Goal: Task Accomplishment & Management: Manage account settings

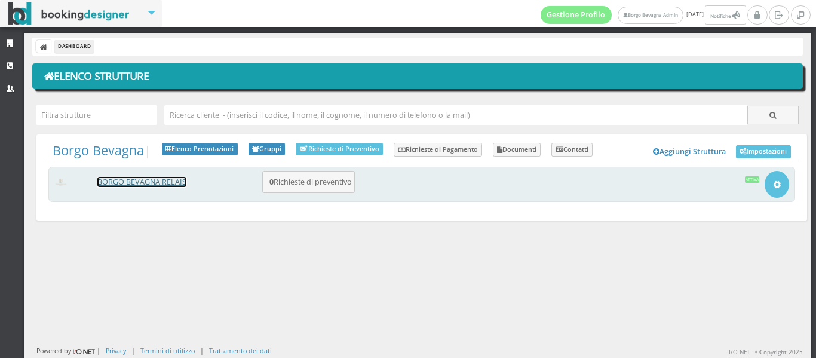
click at [139, 184] on link "BORGO BEVAGNA RELAIS" at bounding box center [141, 182] width 89 height 10
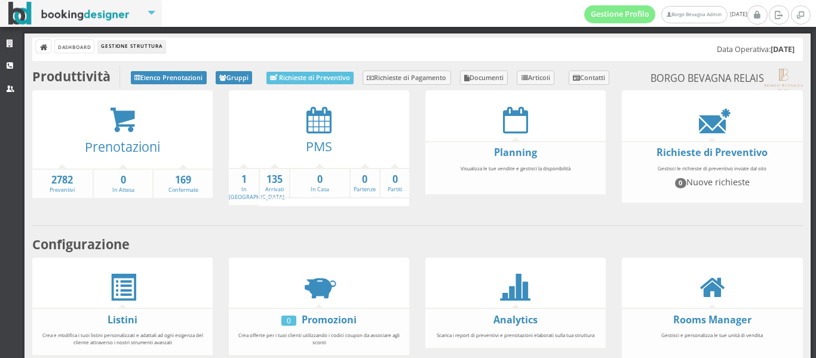
click at [586, 56] on div "Dashboard Gestione Struttura Data Operativa: 01/10/2025" at bounding box center [417, 49] width 771 height 23
click at [140, 52] on li "Gestione Struttura" at bounding box center [131, 46] width 67 height 13
click at [662, 13] on link "Borgo Bevagna Admin" at bounding box center [695, 14] width 66 height 17
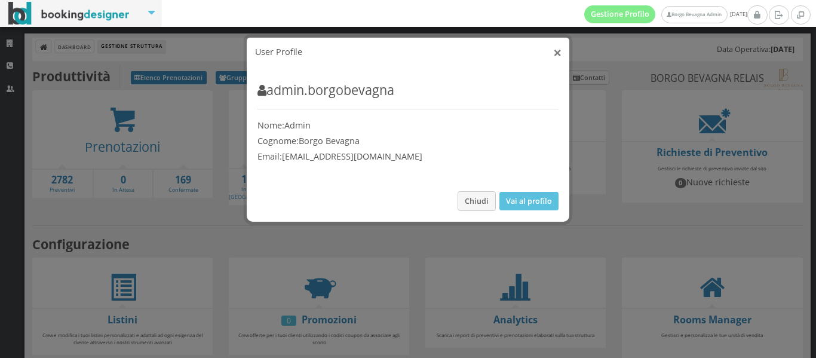
click at [553, 47] on button "×" at bounding box center [557, 52] width 8 height 15
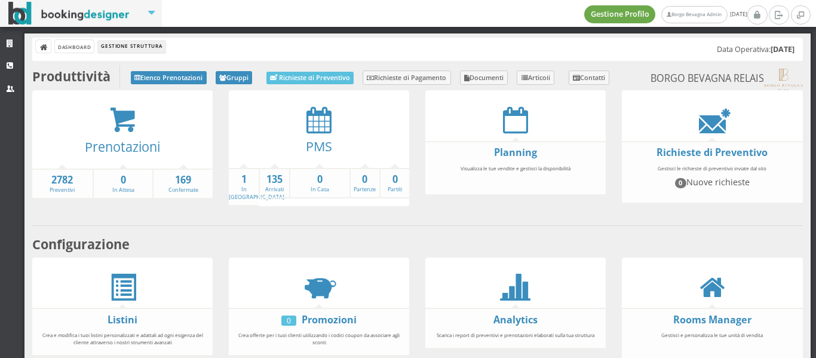
click at [585, 22] on link "Gestione Profilo" at bounding box center [621, 14] width 72 height 18
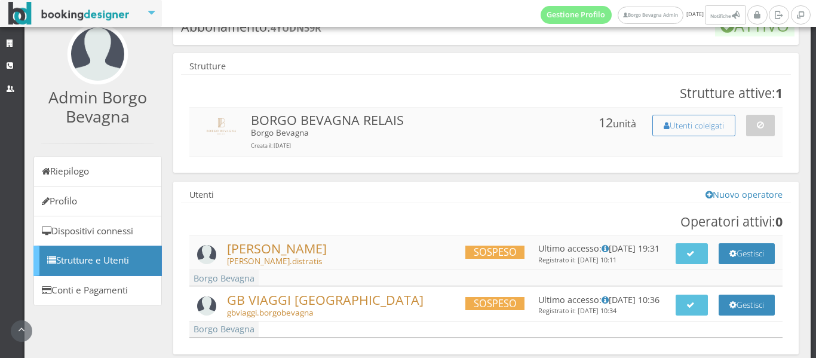
scroll to position [140, 0]
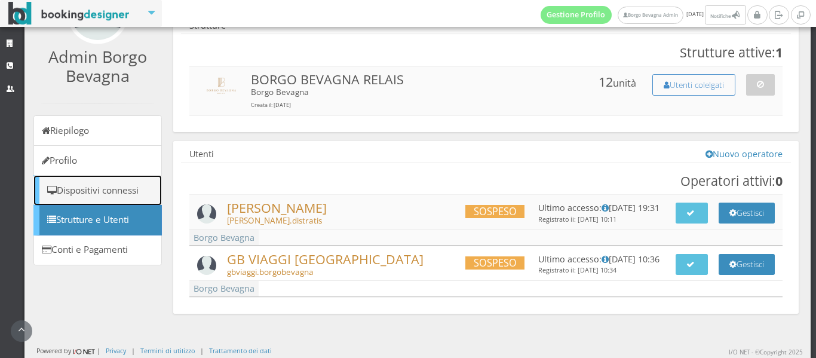
click at [115, 191] on link "Dispositivi connessi" at bounding box center [97, 190] width 129 height 30
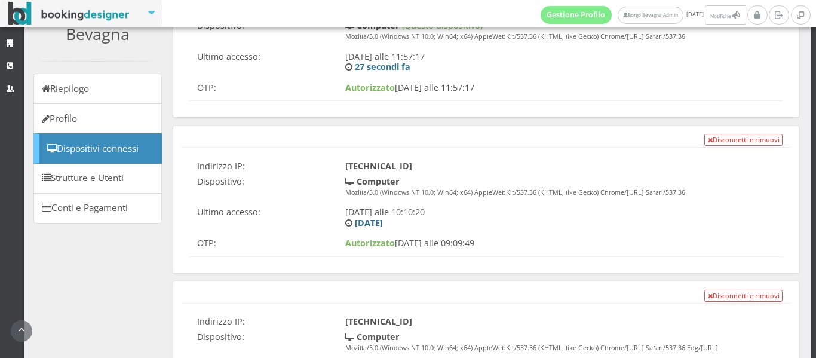
scroll to position [187, 0]
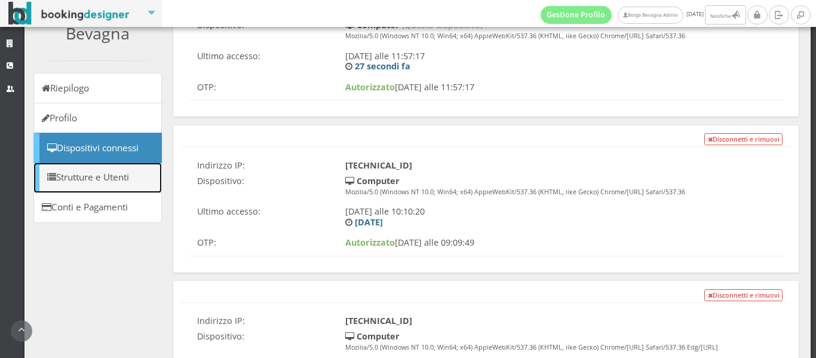
click at [77, 171] on link "Strutture e Utenti" at bounding box center [97, 178] width 129 height 30
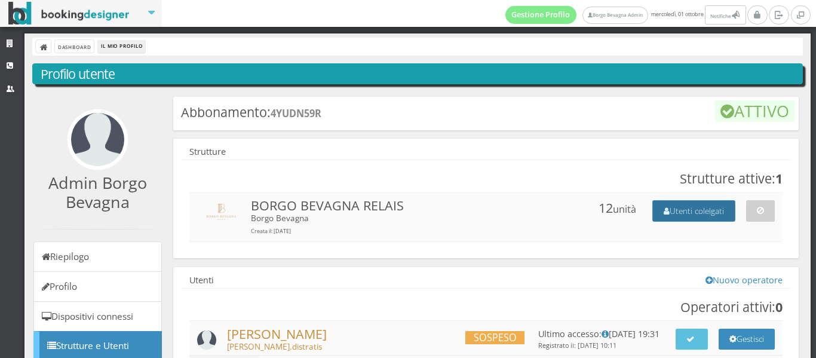
click at [680, 204] on button "Utenti colelgati" at bounding box center [694, 210] width 83 height 21
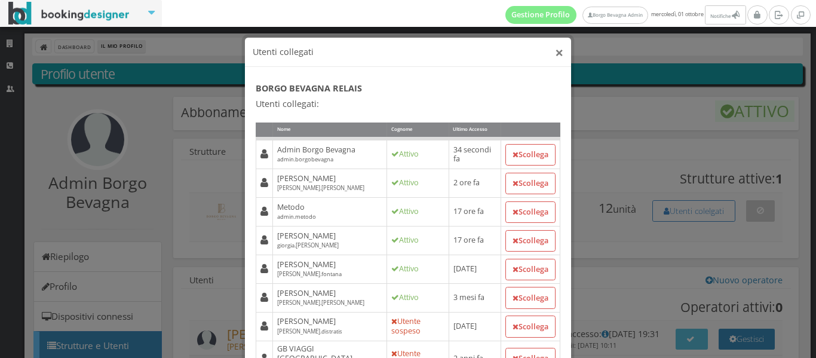
click at [555, 52] on button "×" at bounding box center [559, 52] width 8 height 15
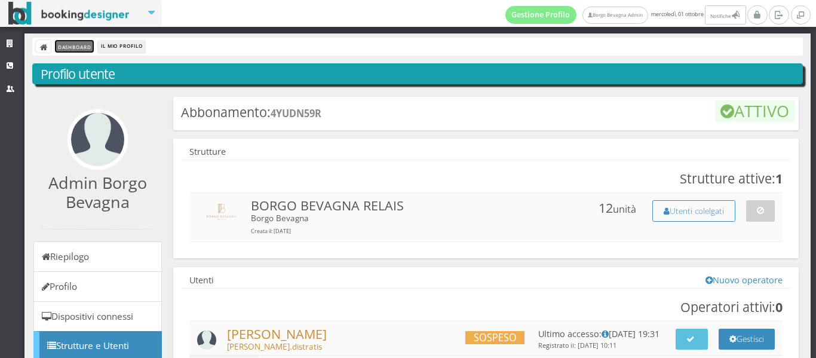
click at [83, 47] on link "Dashboard" at bounding box center [74, 46] width 39 height 13
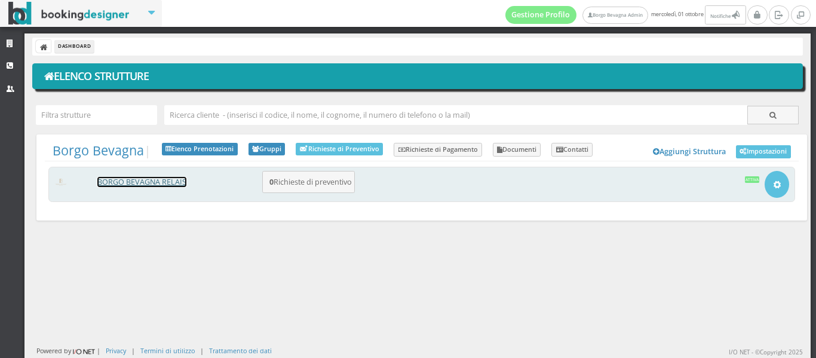
click at [141, 182] on link "BORGO BEVAGNA RELAIS" at bounding box center [141, 182] width 89 height 10
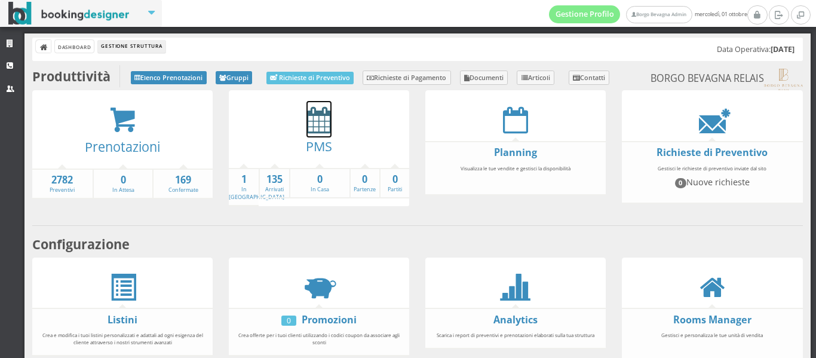
click at [315, 130] on icon at bounding box center [319, 119] width 25 height 27
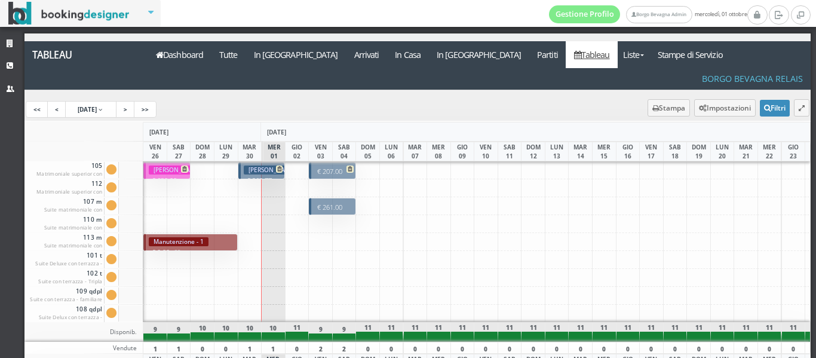
click at [259, 166] on h3 "Gruener Josef" at bounding box center [272, 170] width 57 height 9
click at [331, 167] on p "€ 207.00 2 notti" at bounding box center [333, 176] width 38 height 19
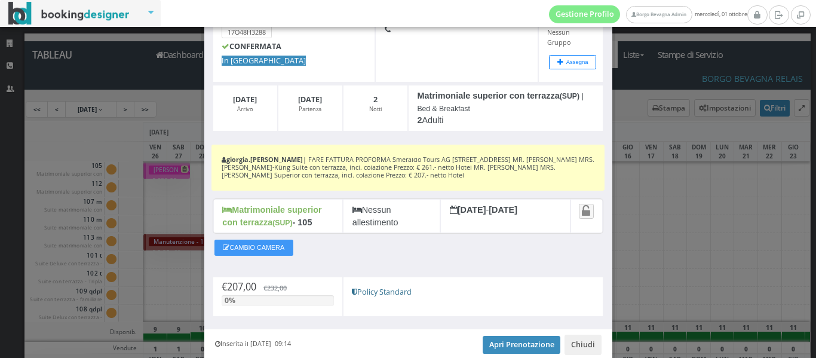
scroll to position [136, 0]
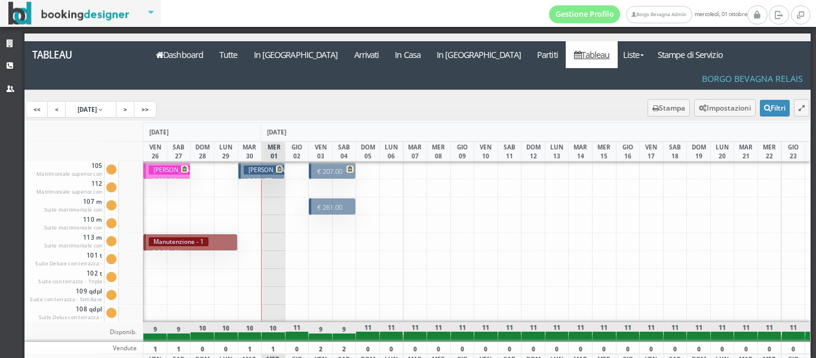
click at [257, 166] on h3 "Gruener Josef" at bounding box center [272, 170] width 57 height 9
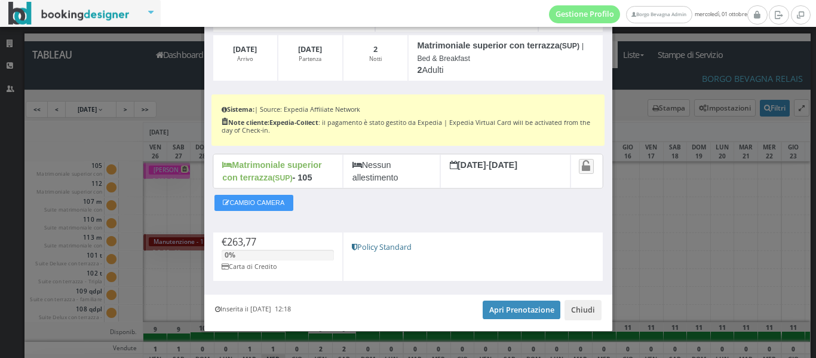
scroll to position [142, 0]
click at [519, 312] on link "Apri Prenotazione" at bounding box center [522, 309] width 78 height 18
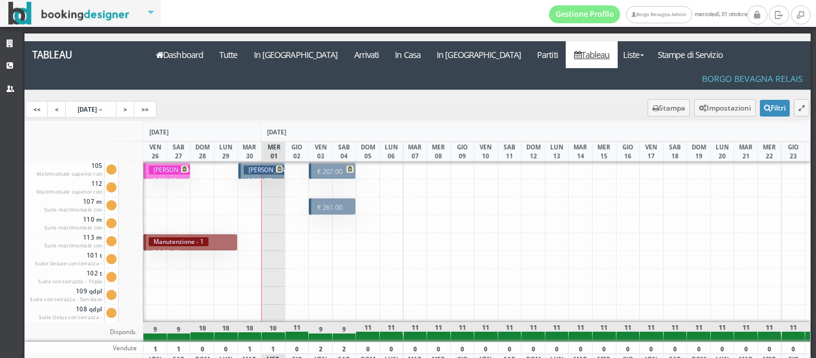
click at [258, 166] on h3 "Gruener Josef" at bounding box center [272, 170] width 57 height 9
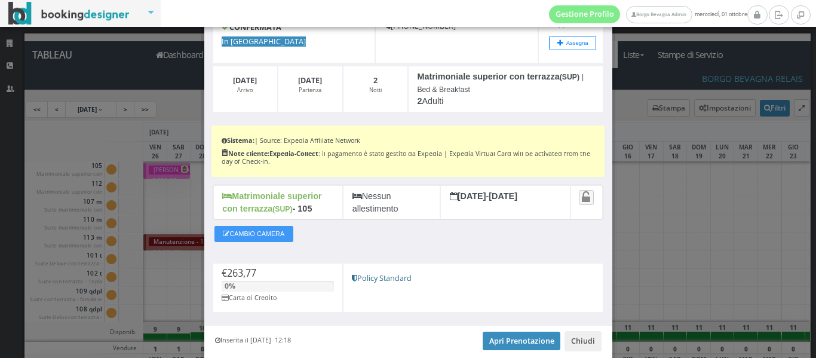
scroll to position [109, 0]
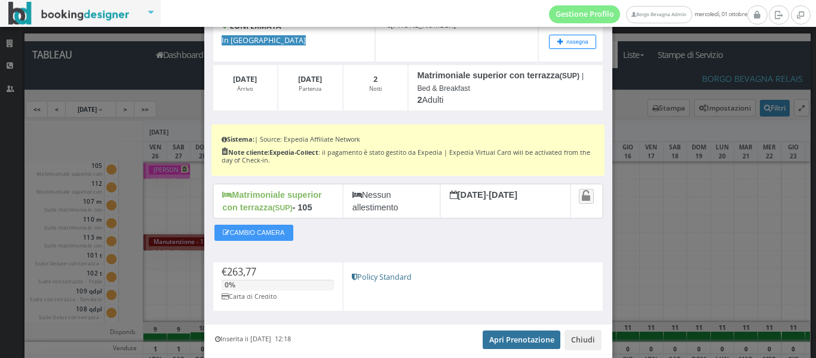
click at [524, 339] on link "Apri Prenotazione" at bounding box center [522, 340] width 78 height 18
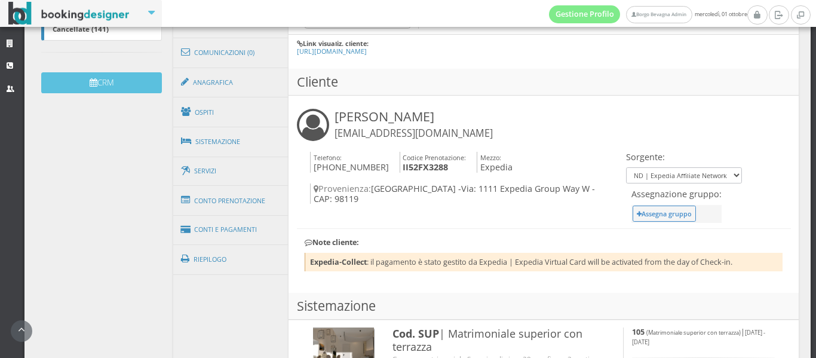
scroll to position [365, 0]
click at [227, 229] on link "Conti e Pagamenti" at bounding box center [231, 229] width 116 height 30
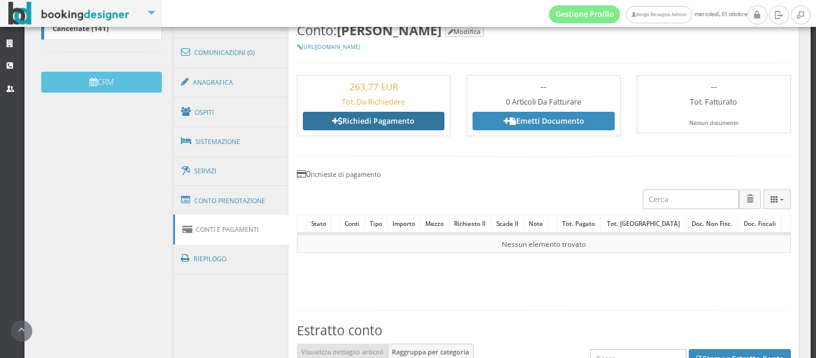
click at [380, 123] on link "Richiedi Pagamento" at bounding box center [374, 121] width 142 height 18
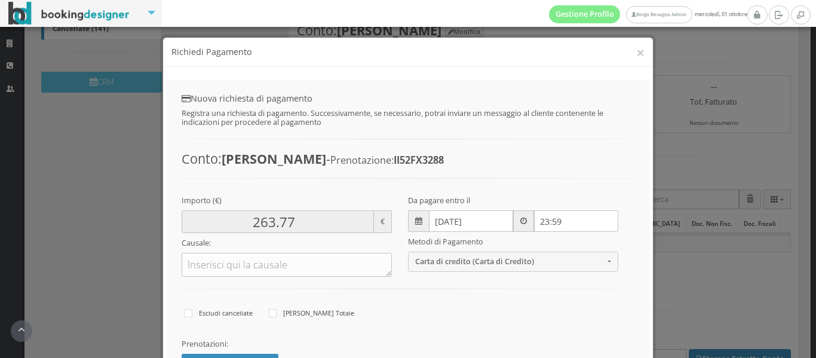
type input "0.00"
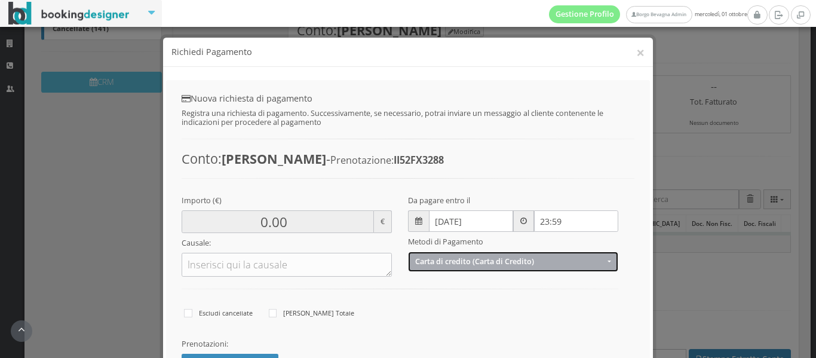
click at [473, 264] on span "Carta di credito (Carta di Credito)" at bounding box center [509, 261] width 189 height 9
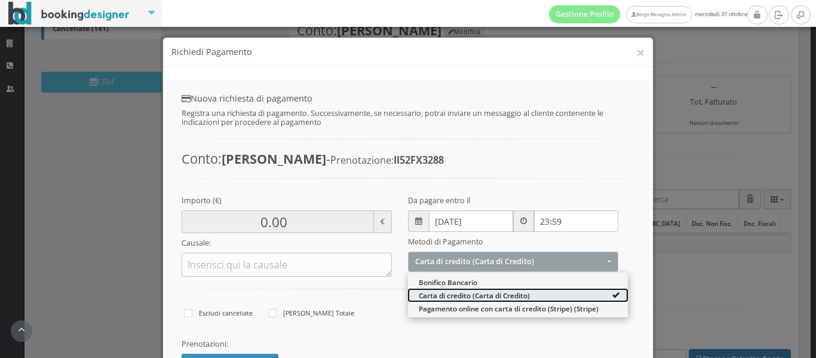
click at [473, 292] on span "Carta di credito (Carta di Credito)" at bounding box center [474, 295] width 111 height 10
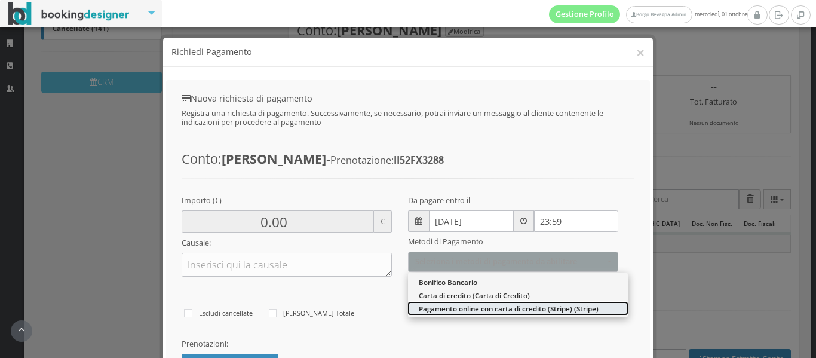
click at [473, 311] on span "Pagamento online con carta di credito (Stripe) (Stripe)" at bounding box center [509, 309] width 180 height 10
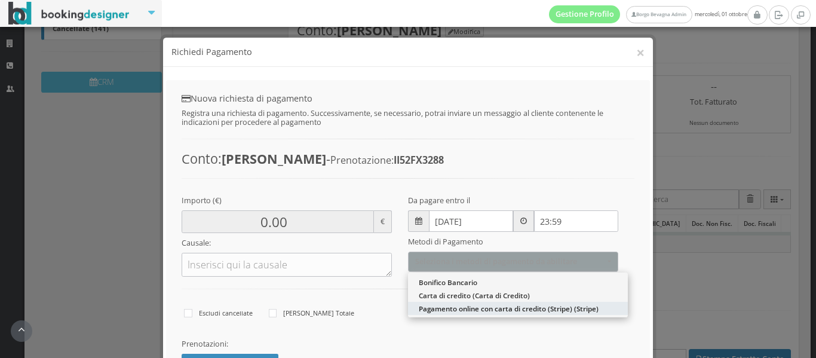
select select "2631"
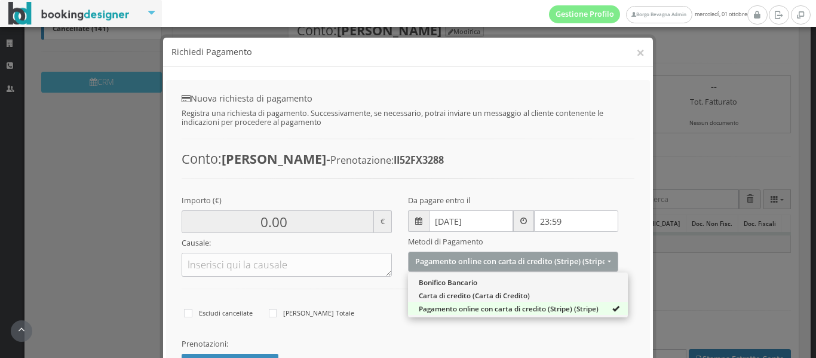
click at [424, 341] on h5 "Prenotazioni:" at bounding box center [408, 343] width 453 height 9
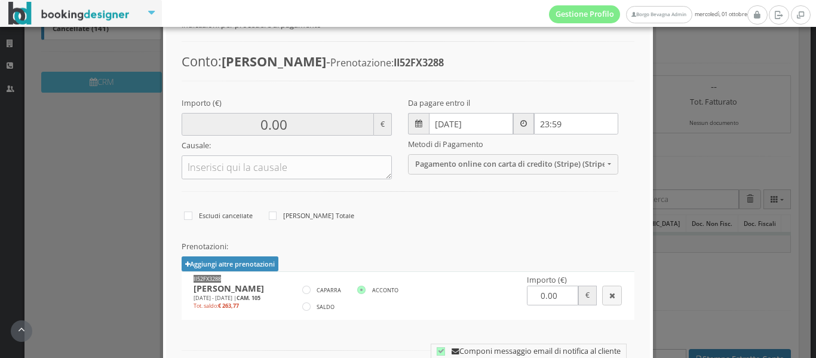
scroll to position [145, 0]
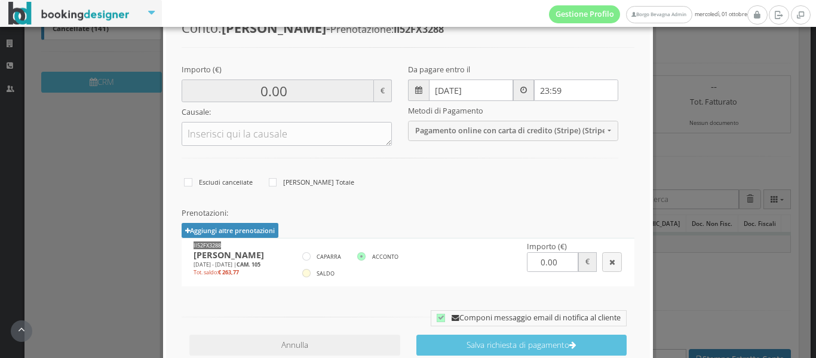
click at [311, 273] on label "SALDO" at bounding box center [318, 274] width 32 height 14
radio input"] "true"
type input "263.77"
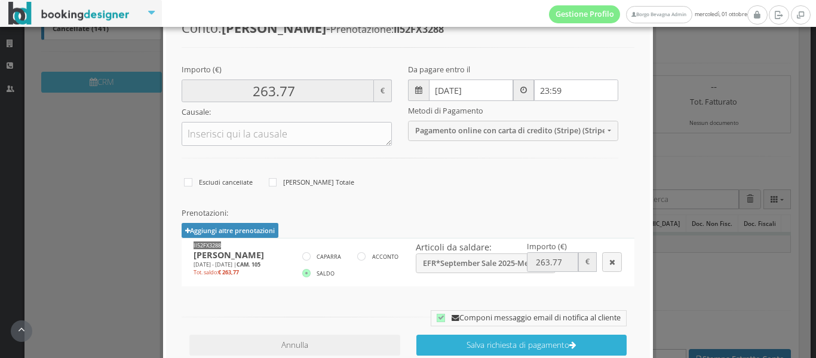
click at [482, 350] on button "Salva richiesta di pagamento" at bounding box center [522, 345] width 210 height 21
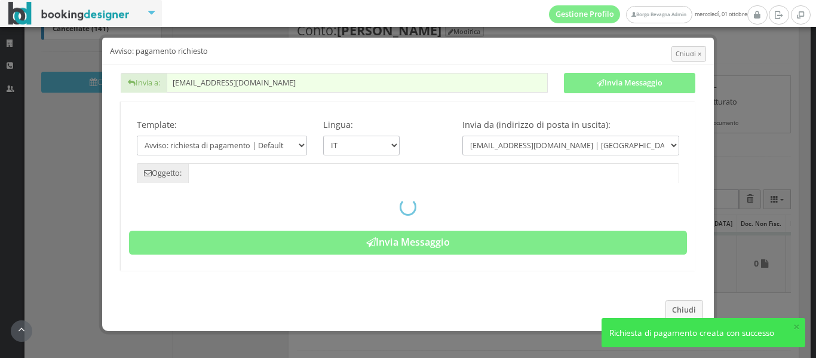
type input "Pagamento richiesto - Prenotazione: II52FX3288 - [PERSON_NAME]"
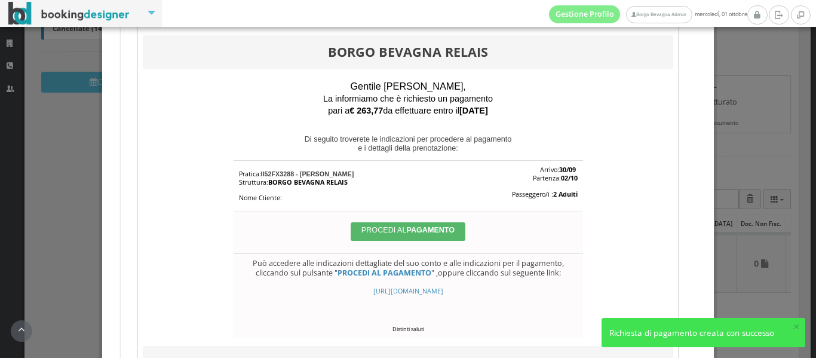
scroll to position [204, 0]
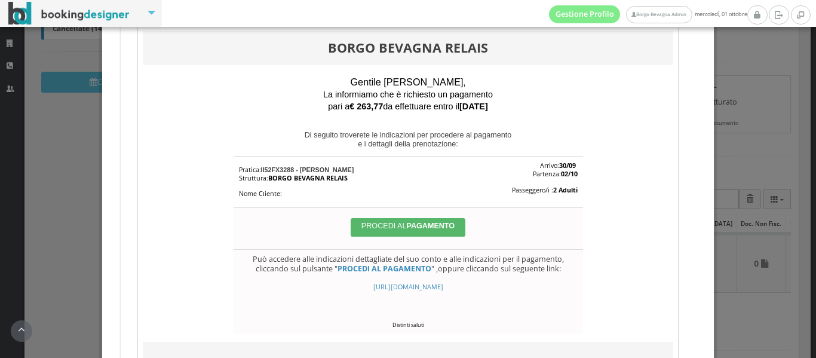
drag, startPoint x: 564, startPoint y: 296, endPoint x: 290, endPoint y: 286, distance: 273.3
click at [290, 286] on div "[URL][DOMAIN_NAME]" at bounding box center [408, 287] width 339 height 8
copy span "[URL][DOMAIN_NAME]"
click at [550, 114] on p "Di seguito troverete le indicazioni per procedere al pagamento e i dettagli del…" at bounding box center [408, 131] width 531 height 36
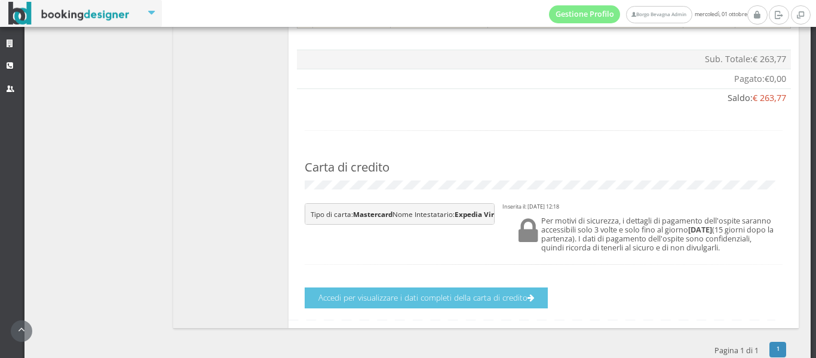
scroll to position [838, 0]
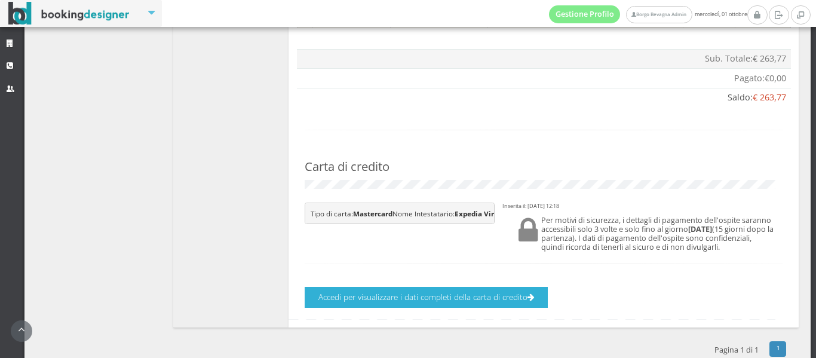
click at [478, 308] on button "Accedi per visualizzare i dati completi della carta di credito" at bounding box center [426, 297] width 243 height 21
